Goal: Information Seeking & Learning: Understand process/instructions

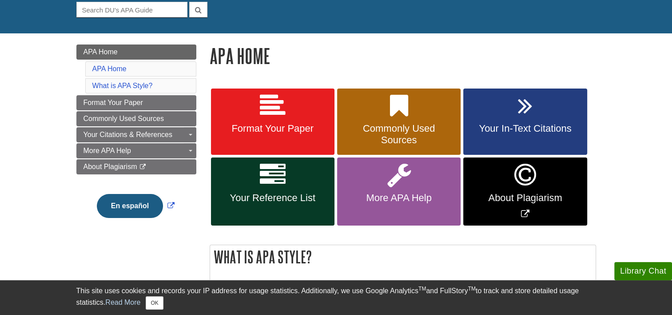
scroll to position [89, 0]
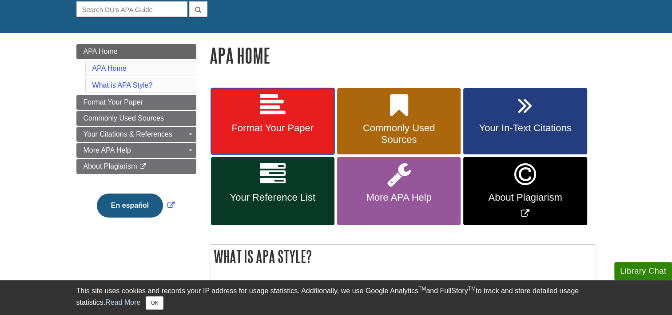
click at [287, 120] on link "Format Your Paper" at bounding box center [273, 121] width 124 height 67
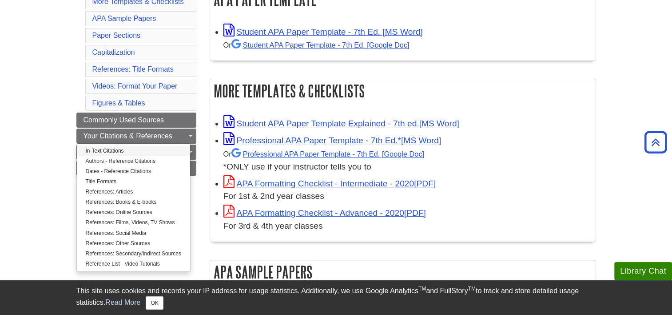
scroll to position [189, 0]
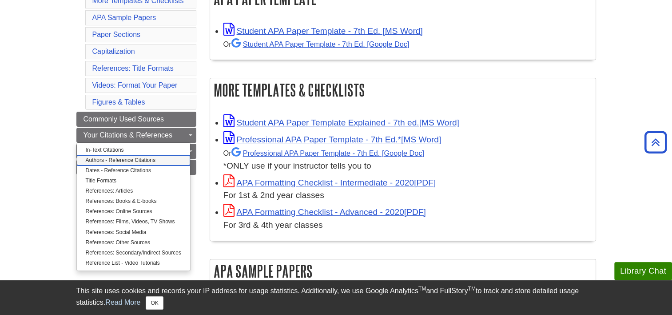
click at [146, 159] on link "Authors - Reference Citations" at bounding box center [133, 160] width 113 height 10
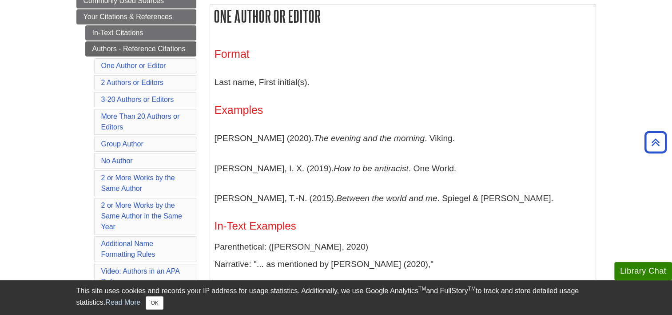
scroll to position [173, 0]
